Goal: Use online tool/utility: Utilize a website feature to perform a specific function

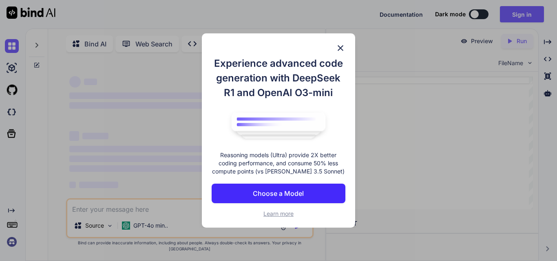
scroll to position [3, 0]
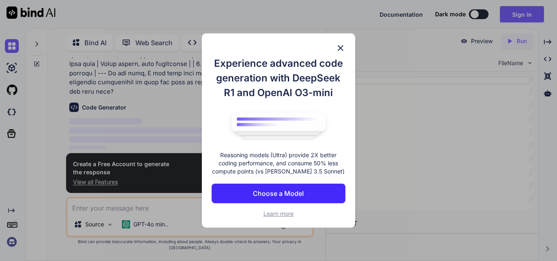
click at [332, 47] on div "Experience advanced code generation with DeepSeek R1 and OpenAI O3-mini Reasoni…" at bounding box center [278, 130] width 153 height 195
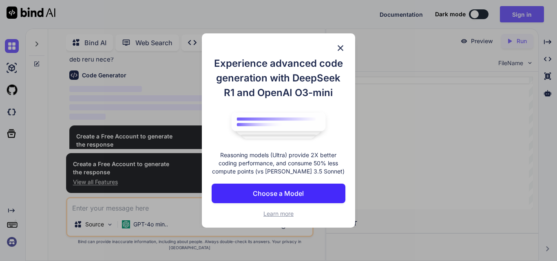
scroll to position [460, 0]
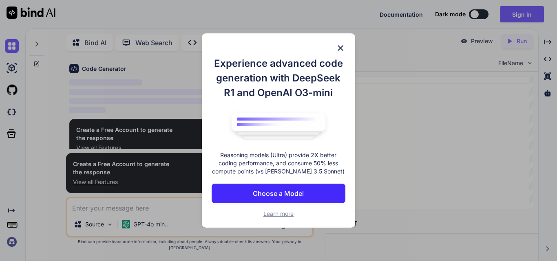
click at [344, 43] on img at bounding box center [340, 48] width 10 height 10
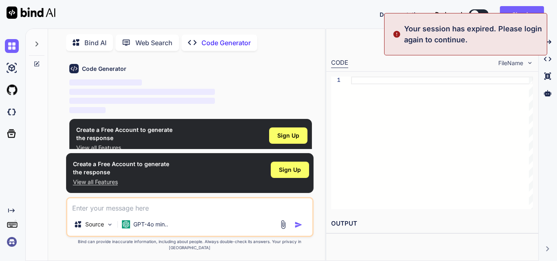
scroll to position [467, 0]
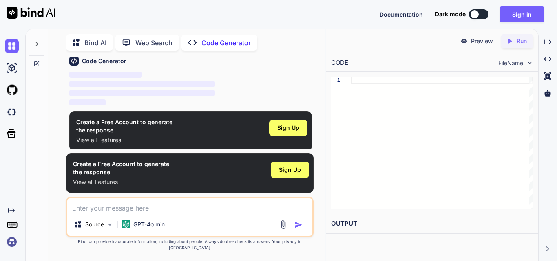
click at [108, 138] on p "View all Features" at bounding box center [124, 140] width 96 height 8
click at [286, 229] on img at bounding box center [282, 224] width 9 height 9
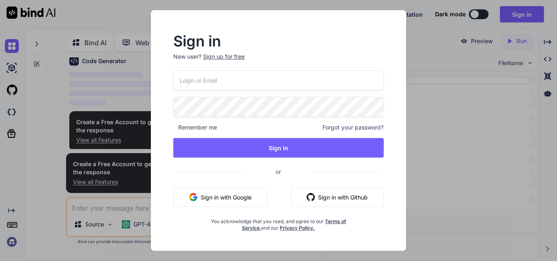
click at [121, 59] on div "Sign in New user? Sign up for free Remember me Forgot your password? Sign In or…" at bounding box center [278, 130] width 557 height 261
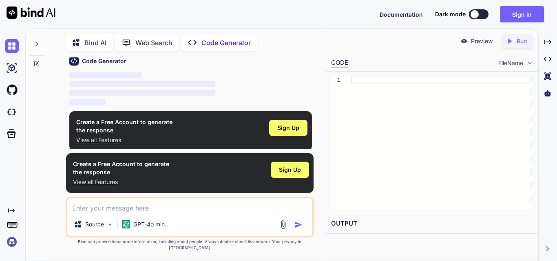
type textarea "x"
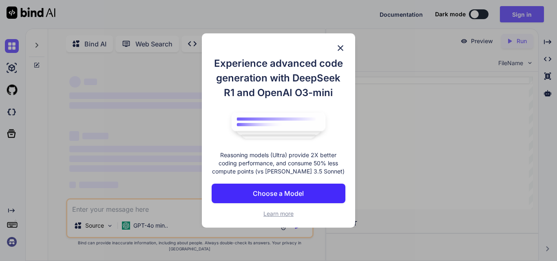
click at [346, 47] on div "Experience advanced code generation with DeepSeek R1 and OpenAI O3-mini Reasoni…" at bounding box center [278, 130] width 153 height 195
click at [344, 44] on img at bounding box center [340, 48] width 10 height 10
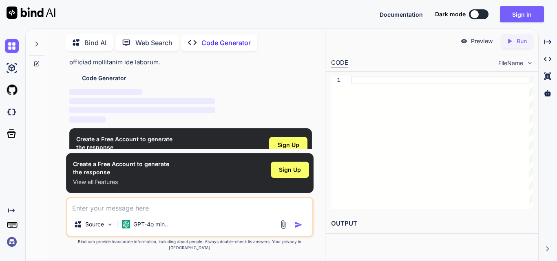
scroll to position [166, 0]
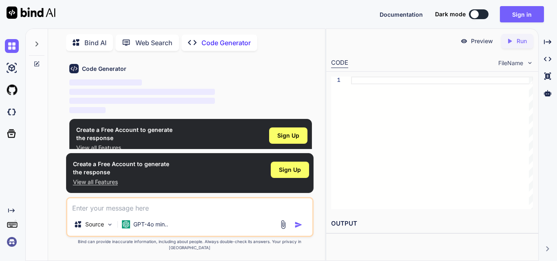
type textarea "x"
